Goal: Find specific fact: Find specific page/section

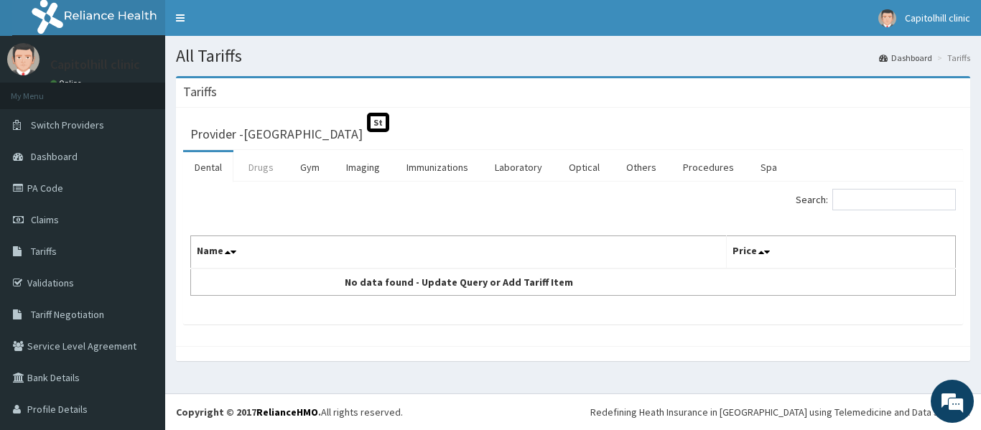
click at [272, 168] on link "Drugs" at bounding box center [261, 167] width 48 height 30
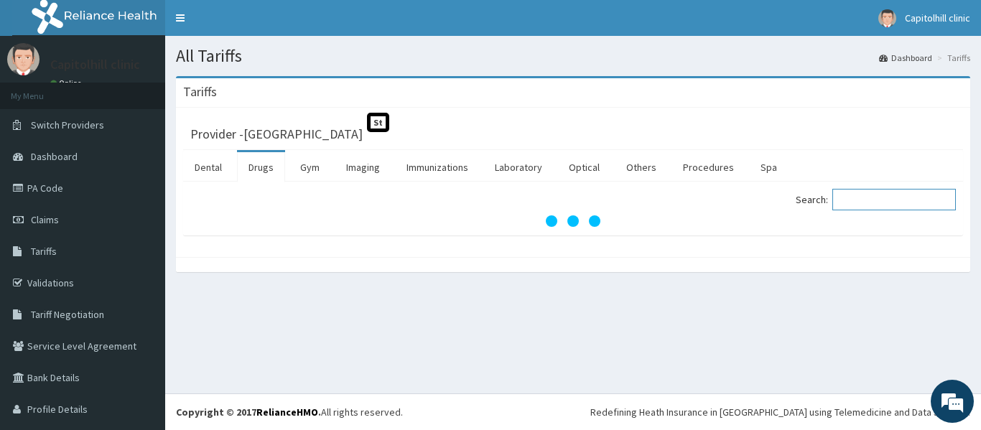
click at [888, 195] on input "Search:" at bounding box center [895, 200] width 124 height 22
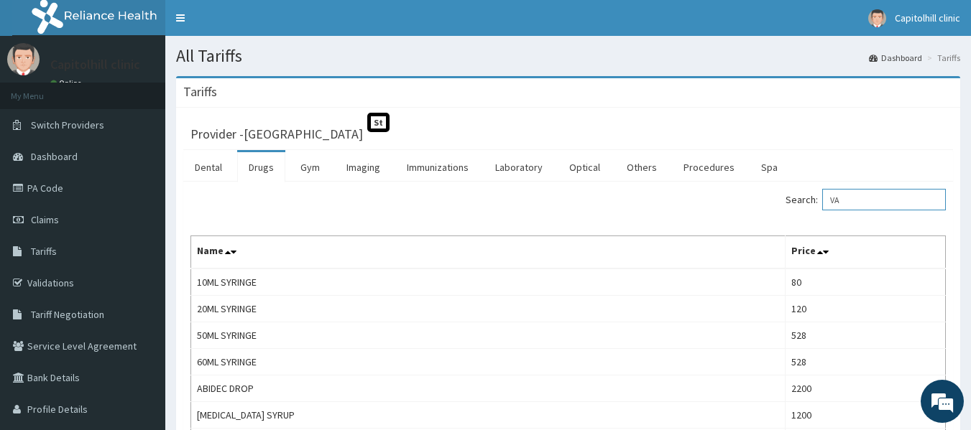
type input "V"
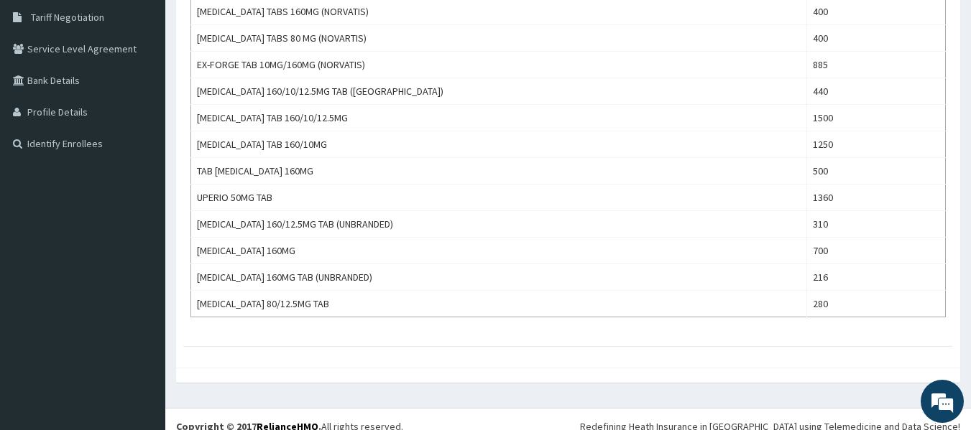
scroll to position [302, 0]
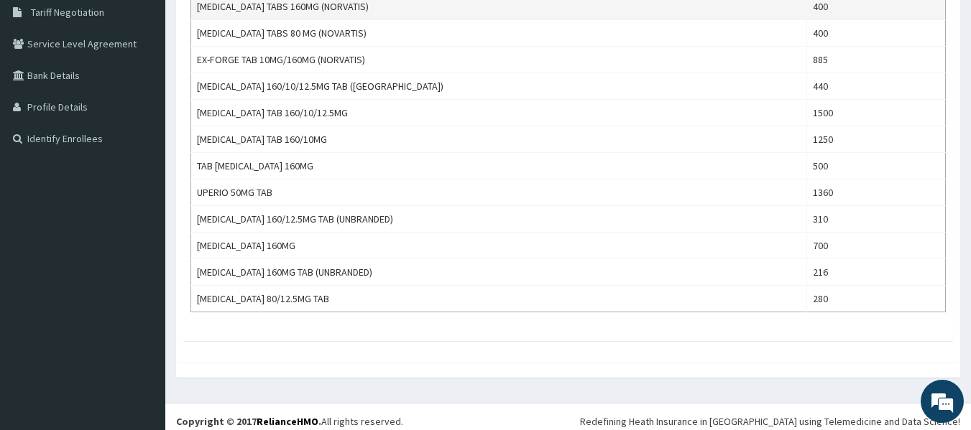
type input "VALSART"
